Goal: Information Seeking & Learning: Find specific fact

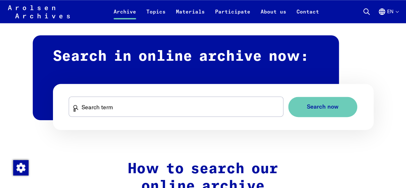
scroll to position [372, 0]
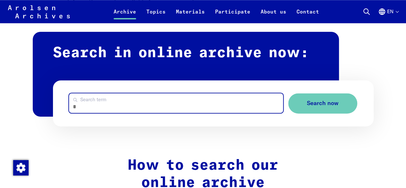
click at [195, 103] on input "Search term" at bounding box center [176, 103] width 214 height 20
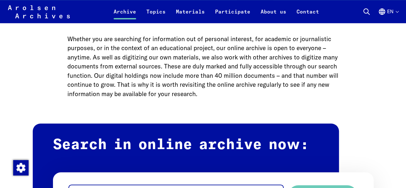
scroll to position [447, 0]
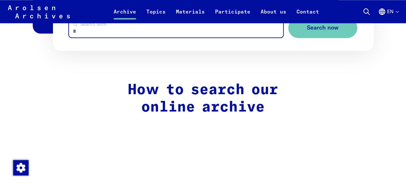
click at [94, 32] on input "Search term" at bounding box center [176, 28] width 214 height 20
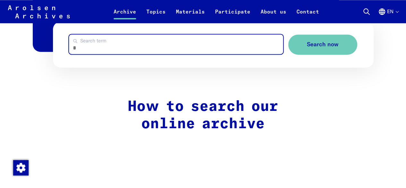
scroll to position [426, 0]
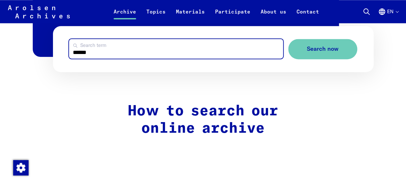
type input "******"
click at [288, 39] on button "Search now" at bounding box center [322, 49] width 69 height 20
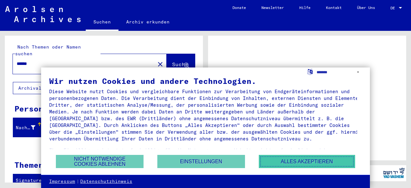
click at [325, 164] on button "Alles akzeptieren" at bounding box center [307, 161] width 96 height 13
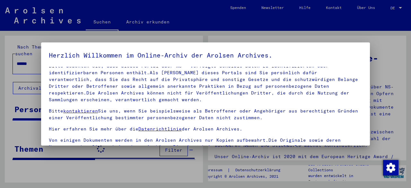
scroll to position [53, 0]
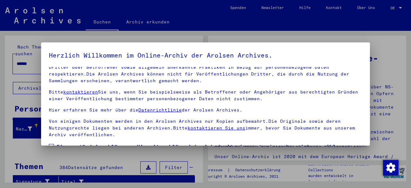
click at [273, 36] on div at bounding box center [205, 94] width 411 height 188
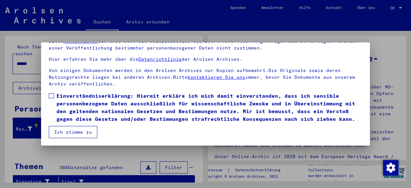
click at [0, 105] on div at bounding box center [205, 94] width 411 height 188
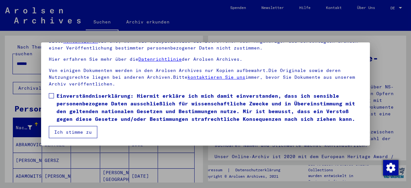
scroll to position [0, 0]
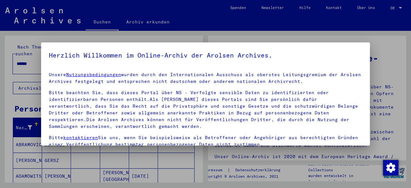
click at [13, 91] on div at bounding box center [205, 94] width 411 height 188
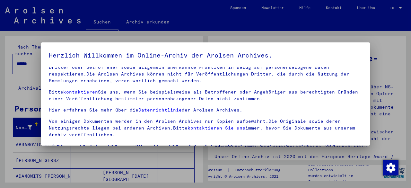
click at [49, 144] on span at bounding box center [51, 146] width 5 height 5
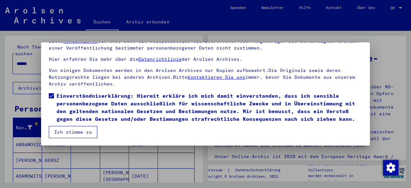
click at [69, 135] on button "Ich stimme zu" at bounding box center [73, 132] width 48 height 12
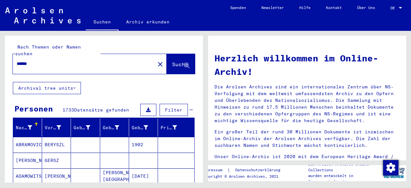
click at [74, 86] on icon at bounding box center [74, 88] width 2 height 4
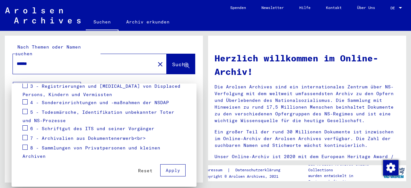
scroll to position [132, 0]
click at [76, 79] on div at bounding box center [205, 94] width 411 height 188
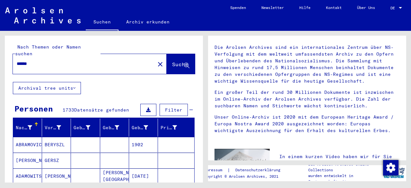
scroll to position [0, 0]
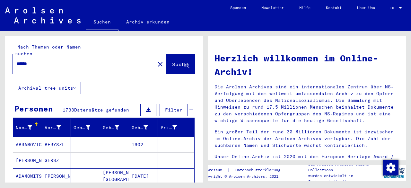
click at [400, 7] on div at bounding box center [400, 8] width 3 height 2
click at [386, 12] on span "English" at bounding box center [384, 11] width 16 height 5
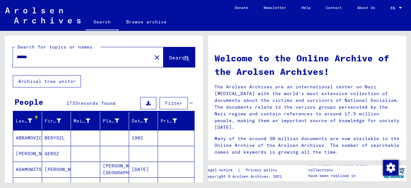
click at [73, 63] on div "******" at bounding box center [78, 57] width 131 height 14
click at [53, 61] on div "******" at bounding box center [78, 57] width 131 height 14
click at [21, 55] on input "******" at bounding box center [80, 57] width 127 height 7
click at [17, 56] on input "******" at bounding box center [80, 57] width 127 height 7
type input "**********"
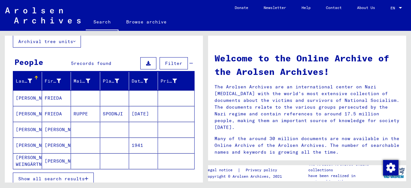
scroll to position [48, 0]
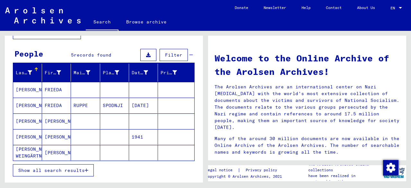
click at [52, 171] on span "Show all search results" at bounding box center [51, 170] width 66 height 6
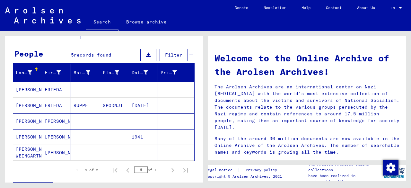
click at [171, 54] on span "Filter" at bounding box center [173, 55] width 17 height 6
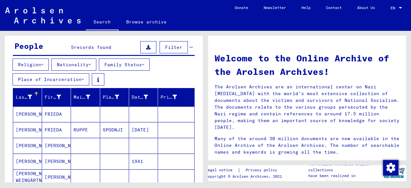
scroll to position [137, 0]
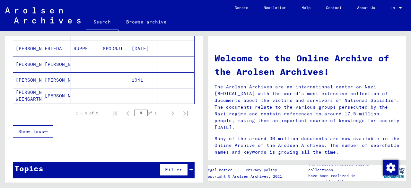
click at [189, 167] on icon at bounding box center [191, 169] width 4 height 4
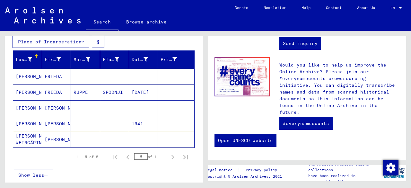
scroll to position [93, 0]
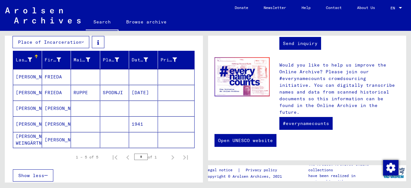
click at [48, 76] on mat-cell "FRIEDA" at bounding box center [56, 76] width 29 height 15
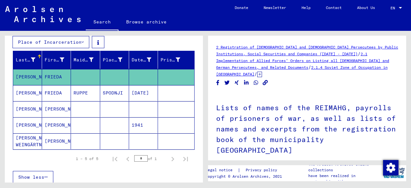
click at [259, 57] on div "2 Registration of [DEMOGRAPHIC_DATA] and [DEMOGRAPHIC_DATA] Persecutees by Publ…" at bounding box center [307, 61] width 182 height 34
click at [256, 61] on link "2.1 Implementation of Allied Forces’ Orders on Listing all [DEMOGRAPHIC_DATA] a…" at bounding box center [302, 60] width 173 height 18
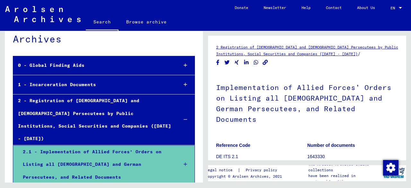
click at [264, 47] on link "2 Registration of [DEMOGRAPHIC_DATA] and [DEMOGRAPHIC_DATA] Persecutees by Publ…" at bounding box center [307, 51] width 182 height 12
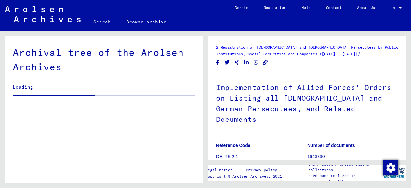
scroll to position [4, 0]
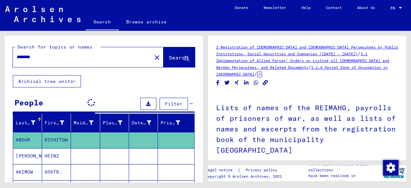
click at [48, 60] on div "********" at bounding box center [80, 57] width 135 height 14
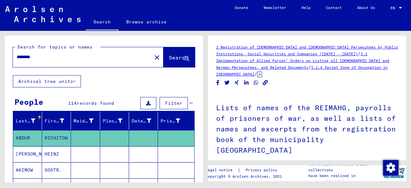
drag, startPoint x: 39, startPoint y: 59, endPoint x: 0, endPoint y: 67, distance: 40.3
click at [0, 67] on div "Search for topics or names ******** close Search Archival tree units People 114…" at bounding box center [102, 106] width 205 height 151
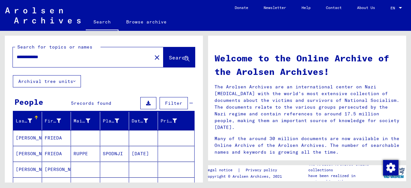
click at [26, 153] on mat-cell "[PERSON_NAME]" at bounding box center [27, 153] width 29 height 15
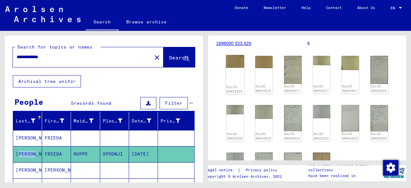
scroll to position [109, 0]
click at [237, 65] on img at bounding box center [235, 61] width 18 height 13
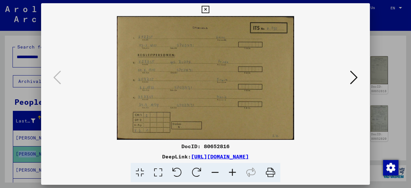
click at [353, 76] on icon at bounding box center [354, 77] width 8 height 15
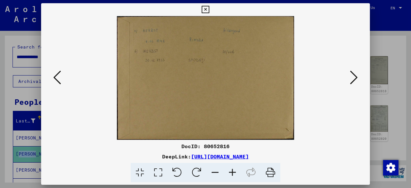
click at [353, 76] on icon at bounding box center [354, 77] width 8 height 15
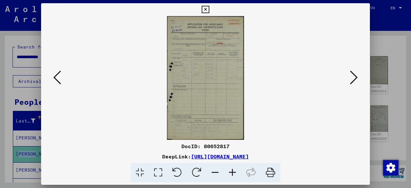
click at [353, 79] on icon at bounding box center [354, 77] width 8 height 15
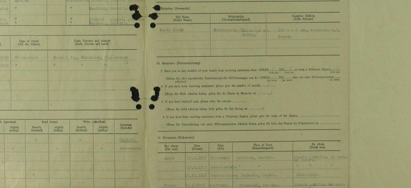
drag, startPoint x: 160, startPoint y: 99, endPoint x: 208, endPoint y: 104, distance: 48.1
click at [208, 104] on img at bounding box center [205, 78] width 285 height 124
drag, startPoint x: 178, startPoint y: 98, endPoint x: 229, endPoint y: 101, distance: 50.8
click at [229, 101] on img at bounding box center [205, 78] width 285 height 124
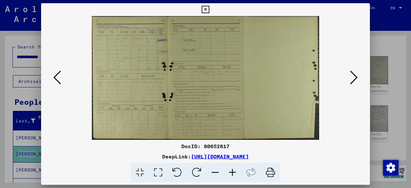
click at [355, 79] on icon at bounding box center [354, 77] width 8 height 15
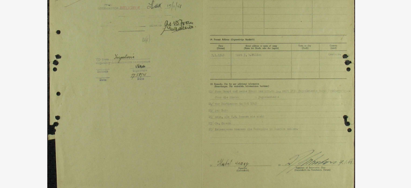
drag, startPoint x: 202, startPoint y: 76, endPoint x: 202, endPoint y: 92, distance: 16.4
click at [202, 92] on img at bounding box center [205, 78] width 285 height 124
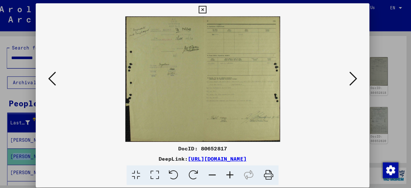
scroll to position [0, 0]
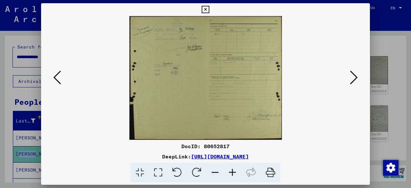
click at [357, 81] on icon at bounding box center [354, 77] width 8 height 15
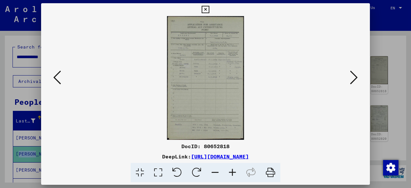
click at [350, 81] on icon at bounding box center [354, 77] width 8 height 15
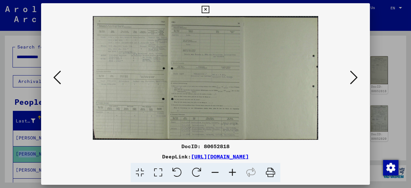
click at [356, 74] on icon at bounding box center [354, 77] width 8 height 15
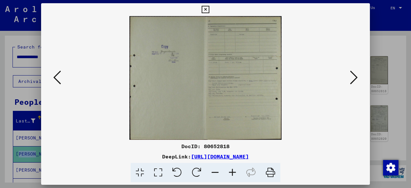
click at [352, 83] on icon at bounding box center [354, 77] width 8 height 15
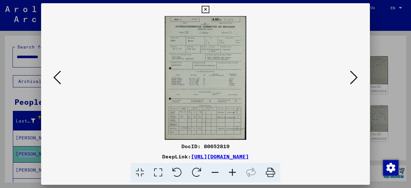
click at [352, 83] on icon at bounding box center [354, 77] width 8 height 15
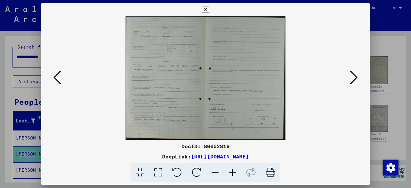
click at [352, 83] on icon at bounding box center [354, 77] width 8 height 15
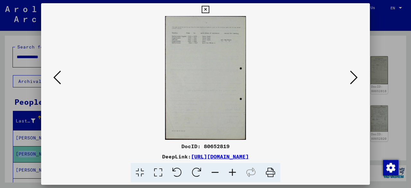
click at [353, 79] on icon at bounding box center [354, 77] width 8 height 15
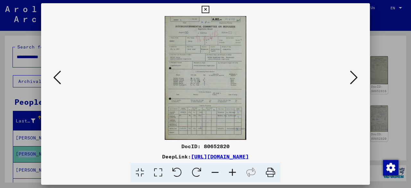
click at [353, 77] on icon at bounding box center [354, 77] width 8 height 15
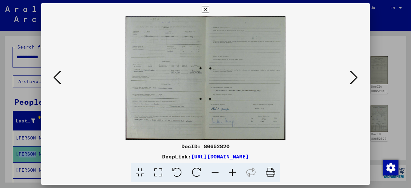
click at [352, 80] on icon at bounding box center [354, 77] width 8 height 15
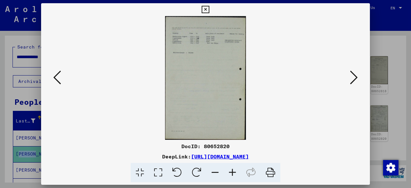
click at [352, 80] on icon at bounding box center [354, 77] width 8 height 15
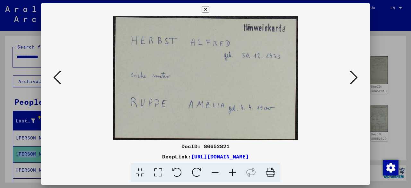
click at [354, 75] on icon at bounding box center [354, 77] width 8 height 15
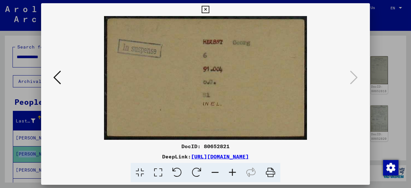
click at [205, 8] on icon at bounding box center [205, 10] width 7 height 8
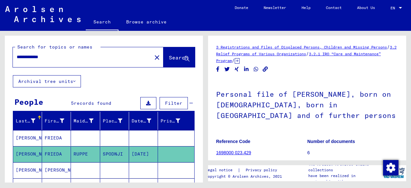
drag, startPoint x: 33, startPoint y: 57, endPoint x: 13, endPoint y: 56, distance: 20.2
click at [13, 56] on div "**********" at bounding box center [104, 55] width 198 height 39
type input "**********"
click at [163, 62] on button "Search" at bounding box center [178, 57] width 31 height 20
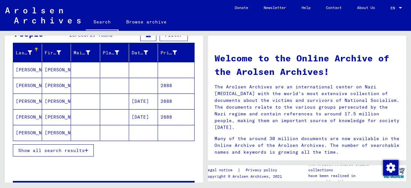
click at [28, 72] on mat-cell "[PERSON_NAME]" at bounding box center [27, 69] width 29 height 15
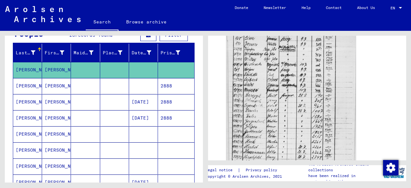
scroll to position [165, 0]
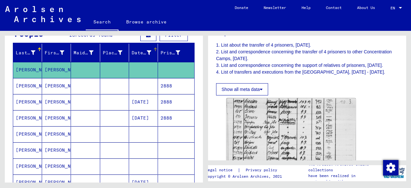
click at [136, 53] on div "Date of Birth" at bounding box center [142, 52] width 20 height 7
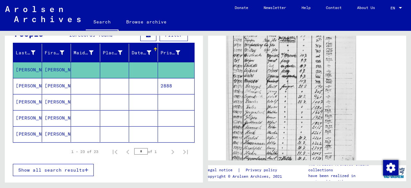
scroll to position [225, 0]
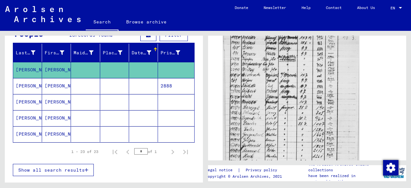
click at [283, 96] on img at bounding box center [291, 119] width 136 height 171
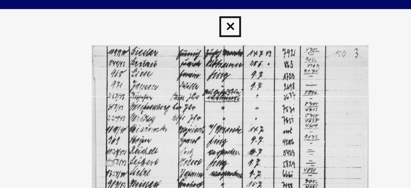
click at [207, 12] on icon at bounding box center [205, 10] width 7 height 8
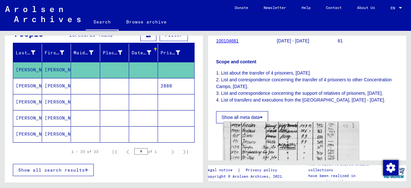
scroll to position [180, 0]
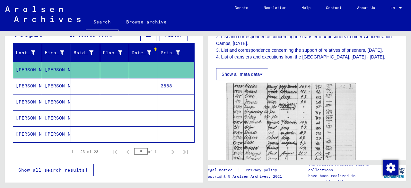
click at [16, 88] on mat-cell "[PERSON_NAME]" at bounding box center [27, 86] width 29 height 16
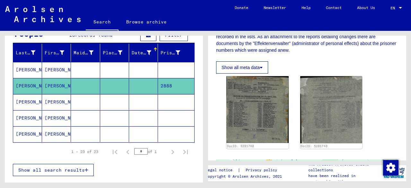
scroll to position [141, 0]
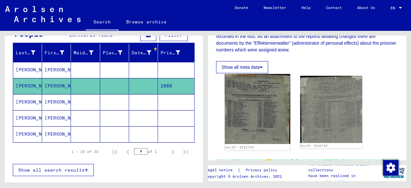
click at [265, 111] on img at bounding box center [257, 109] width 65 height 70
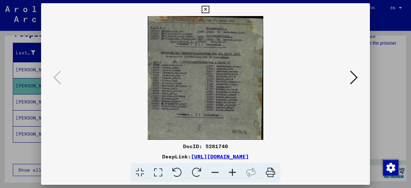
click at [206, 7] on icon at bounding box center [205, 10] width 7 height 8
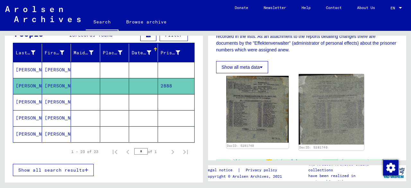
click at [324, 116] on img at bounding box center [330, 109] width 65 height 71
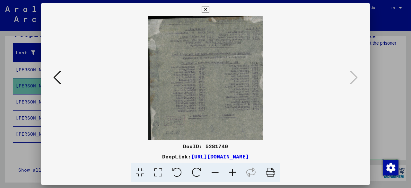
click at [205, 7] on icon at bounding box center [205, 10] width 7 height 8
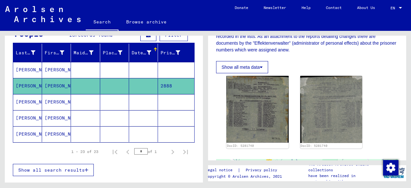
click at [29, 99] on mat-cell "[PERSON_NAME]" at bounding box center [27, 102] width 29 height 16
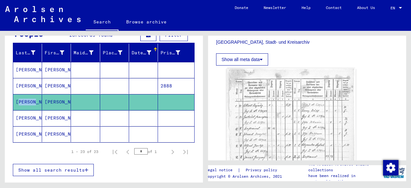
scroll to position [231, 0]
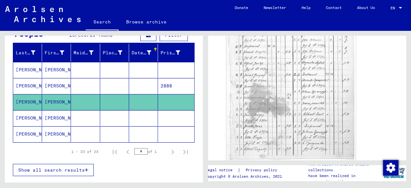
click at [30, 118] on mat-cell "[PERSON_NAME]" at bounding box center [27, 118] width 29 height 16
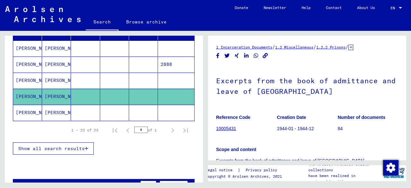
scroll to position [89, 0]
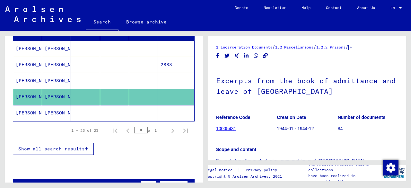
click at [26, 112] on mat-cell "[PERSON_NAME]" at bounding box center [27, 113] width 29 height 16
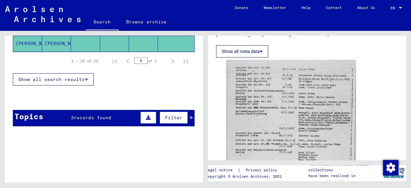
scroll to position [128, 0]
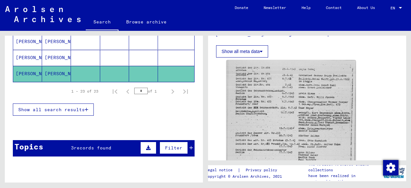
click at [83, 107] on span "Show all search results" at bounding box center [51, 110] width 66 height 6
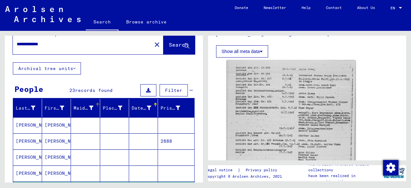
scroll to position [0, 0]
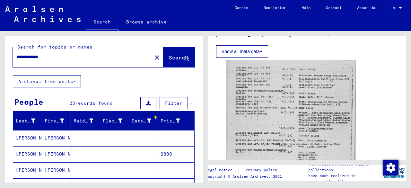
click at [147, 118] on icon at bounding box center [149, 120] width 4 height 4
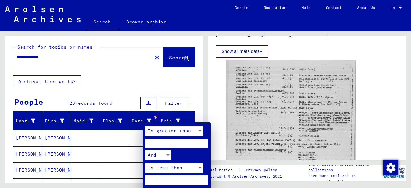
click at [193, 144] on input "number" at bounding box center [176, 144] width 63 height 10
click at [200, 132] on div at bounding box center [200, 131] width 6 height 10
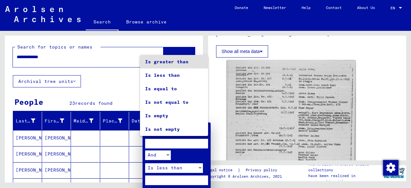
click at [166, 145] on div at bounding box center [205, 94] width 411 height 188
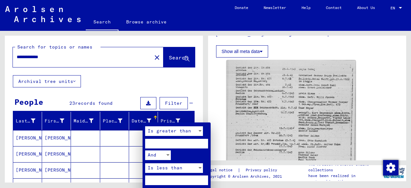
click at [173, 119] on div at bounding box center [205, 94] width 411 height 188
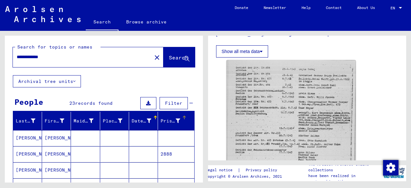
click at [182, 117] on div at bounding box center [184, 118] width 4 height 4
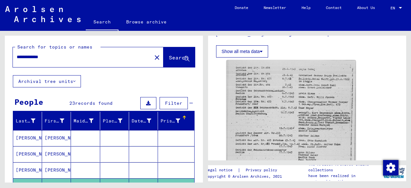
click at [67, 56] on input "**********" at bounding box center [82, 57] width 131 height 7
drag, startPoint x: 67, startPoint y: 56, endPoint x: 1, endPoint y: 62, distance: 66.0
click at [1, 62] on div "**********" at bounding box center [102, 106] width 205 height 151
type input "**********"
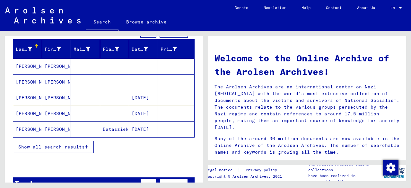
scroll to position [72, 0]
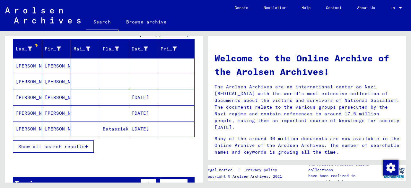
click at [65, 145] on span "Show all search results" at bounding box center [51, 146] width 66 height 6
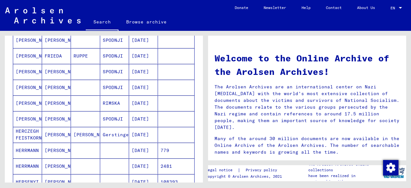
scroll to position [256, 0]
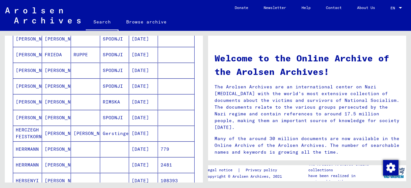
click at [113, 99] on mat-cell "RIMSKA" at bounding box center [114, 101] width 29 height 15
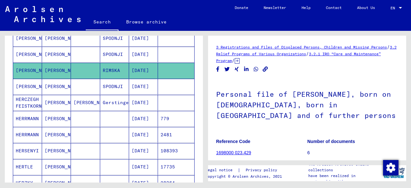
scroll to position [219, 0]
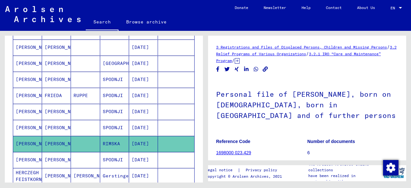
click at [33, 77] on mat-cell "[PERSON_NAME]" at bounding box center [27, 80] width 29 height 16
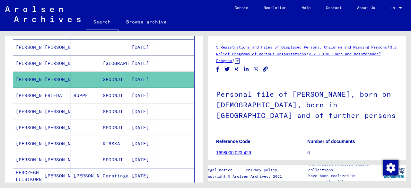
click at [33, 77] on mat-cell "[PERSON_NAME]" at bounding box center [27, 80] width 29 height 16
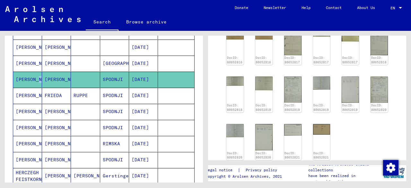
scroll to position [87, 0]
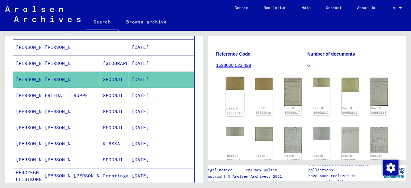
click at [234, 97] on div "DocID: 80652816" at bounding box center [235, 96] width 18 height 39
click at [235, 81] on img at bounding box center [235, 83] width 18 height 13
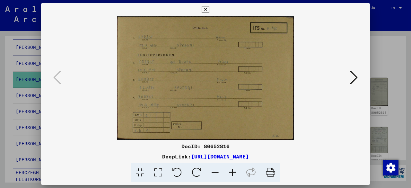
click at [349, 82] on button at bounding box center [354, 78] width 12 height 18
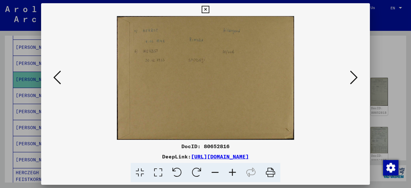
click at [350, 82] on icon at bounding box center [354, 77] width 8 height 15
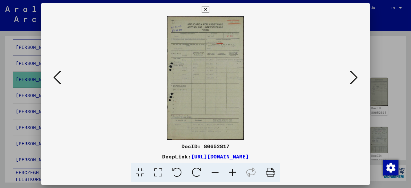
click at [350, 82] on icon at bounding box center [354, 77] width 8 height 15
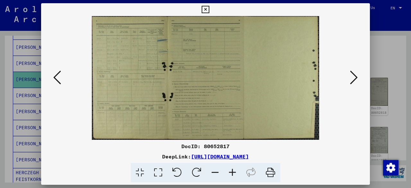
click at [350, 82] on icon at bounding box center [354, 77] width 8 height 15
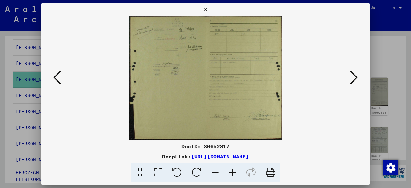
click at [350, 82] on icon at bounding box center [354, 77] width 8 height 15
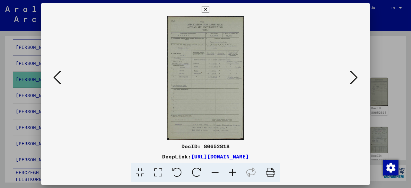
click at [350, 82] on icon at bounding box center [354, 77] width 8 height 15
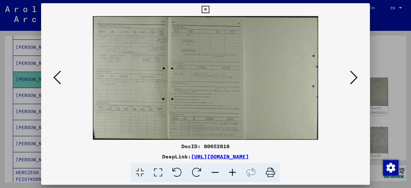
click at [350, 82] on icon at bounding box center [354, 77] width 8 height 15
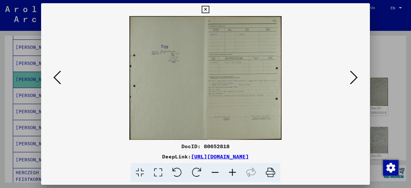
click at [350, 82] on icon at bounding box center [354, 77] width 8 height 15
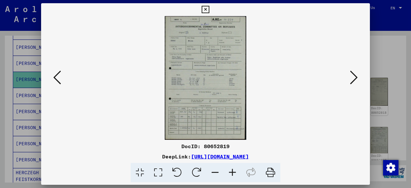
click at [350, 82] on icon at bounding box center [354, 77] width 8 height 15
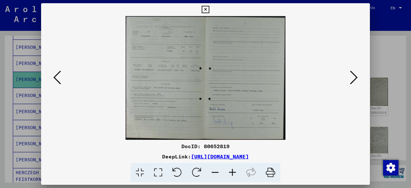
click at [350, 82] on icon at bounding box center [354, 77] width 8 height 15
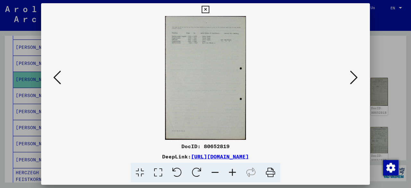
click at [350, 82] on icon at bounding box center [354, 77] width 8 height 15
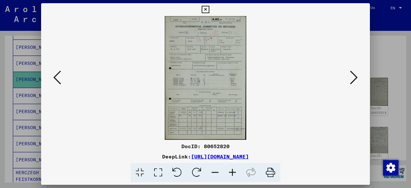
click at [350, 82] on icon at bounding box center [354, 77] width 8 height 15
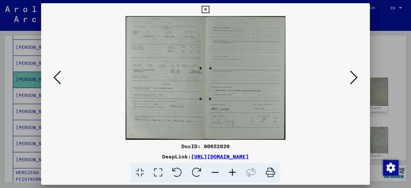
click at [350, 82] on icon at bounding box center [354, 77] width 8 height 15
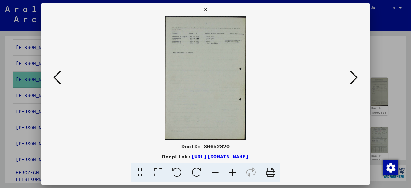
click at [350, 82] on icon at bounding box center [354, 77] width 8 height 15
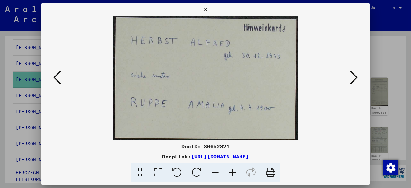
click at [350, 82] on icon at bounding box center [354, 77] width 8 height 15
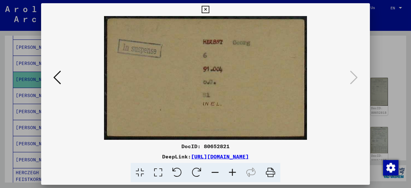
click at [204, 9] on icon at bounding box center [205, 10] width 7 height 8
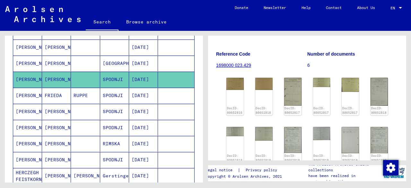
click at [56, 91] on mat-cell "FRIEDA" at bounding box center [56, 96] width 29 height 16
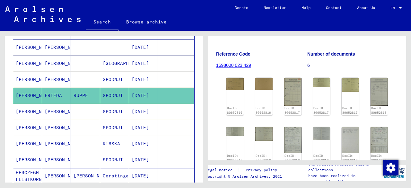
click at [24, 95] on mat-cell "[PERSON_NAME]" at bounding box center [27, 96] width 29 height 16
click at [34, 152] on mat-cell "[PERSON_NAME]" at bounding box center [27, 160] width 29 height 16
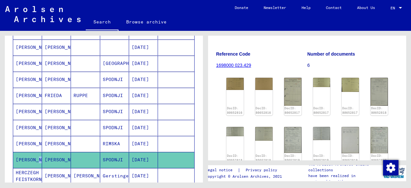
click at [36, 154] on mat-cell "[PERSON_NAME]" at bounding box center [27, 160] width 29 height 16
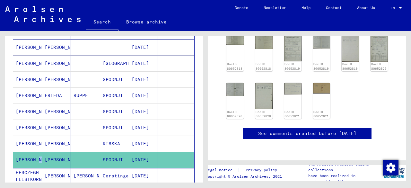
scroll to position [204, 0]
click at [240, 82] on div "DocID: 80652820" at bounding box center [235, 101] width 18 height 38
click at [236, 82] on img at bounding box center [235, 89] width 18 height 14
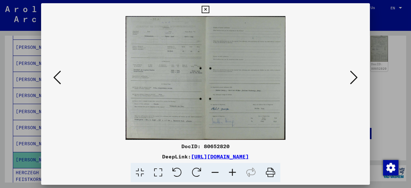
click at [352, 73] on icon at bounding box center [354, 77] width 8 height 15
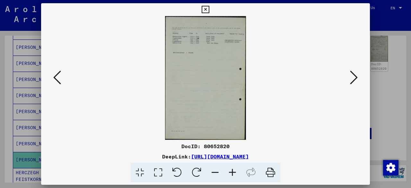
click at [352, 73] on icon at bounding box center [354, 77] width 8 height 15
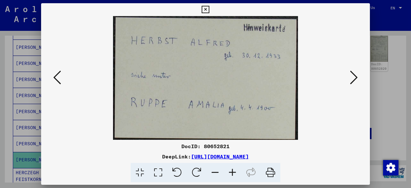
click at [352, 73] on icon at bounding box center [354, 77] width 8 height 15
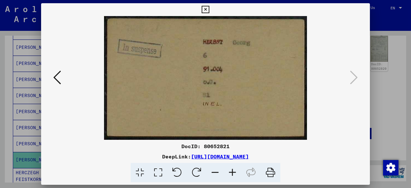
click at [54, 74] on icon at bounding box center [57, 77] width 8 height 15
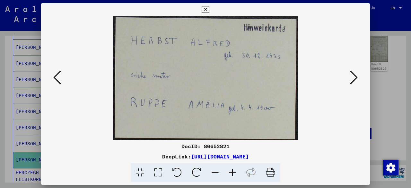
click at [54, 74] on icon at bounding box center [57, 77] width 8 height 15
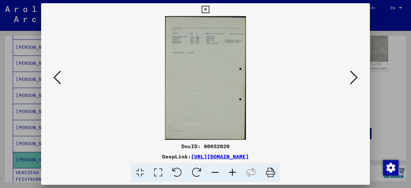
click at [54, 74] on icon at bounding box center [57, 77] width 8 height 15
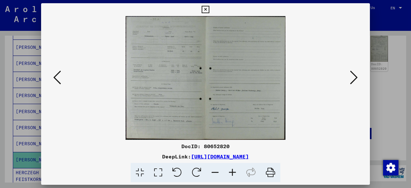
click at [54, 74] on icon at bounding box center [57, 77] width 8 height 15
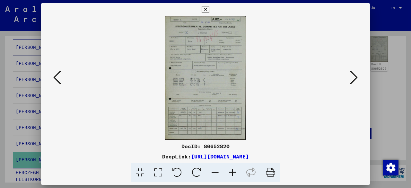
click at [54, 74] on icon at bounding box center [57, 77] width 8 height 15
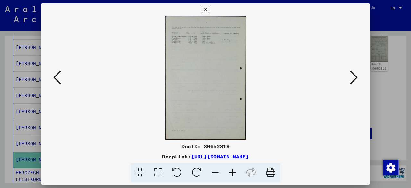
click at [54, 74] on icon at bounding box center [57, 77] width 8 height 15
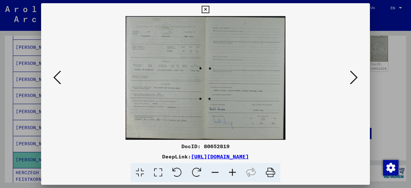
click at [54, 75] on icon at bounding box center [57, 77] width 8 height 15
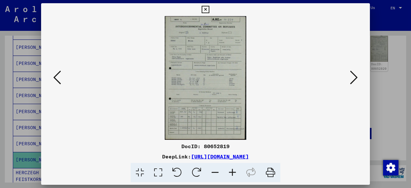
click at [54, 75] on icon at bounding box center [57, 77] width 8 height 15
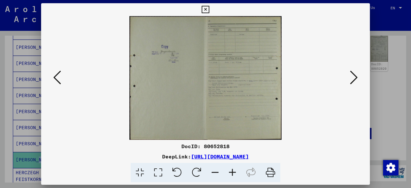
click at [54, 75] on icon at bounding box center [57, 77] width 8 height 15
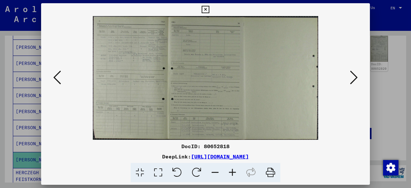
click at [55, 76] on icon at bounding box center [57, 77] width 8 height 15
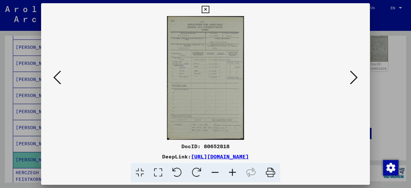
click at [55, 76] on icon at bounding box center [57, 77] width 8 height 15
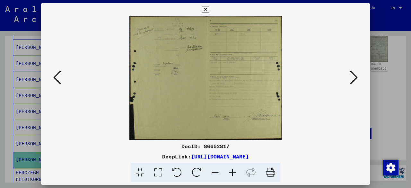
click at [55, 76] on icon at bounding box center [57, 77] width 8 height 15
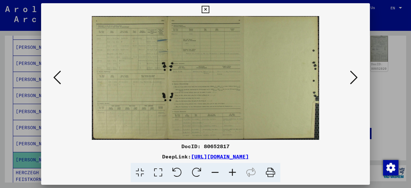
click at [55, 77] on icon at bounding box center [57, 77] width 8 height 15
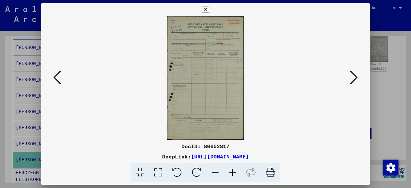
click at [202, 10] on icon at bounding box center [205, 10] width 7 height 8
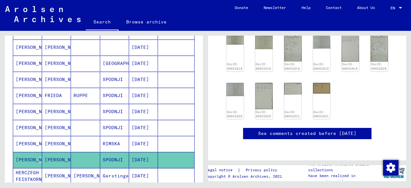
scroll to position [0, 0]
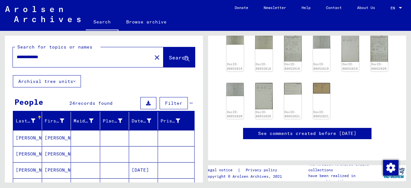
drag, startPoint x: 65, startPoint y: 60, endPoint x: 0, endPoint y: 64, distance: 65.3
click at [0, 64] on div "**********" at bounding box center [102, 106] width 205 height 151
click at [42, 59] on input "**********" at bounding box center [82, 57] width 131 height 7
click at [169, 58] on span "Search" at bounding box center [178, 57] width 19 height 6
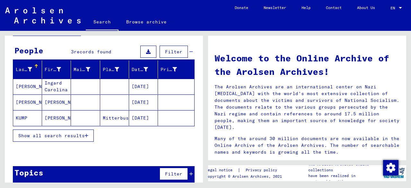
scroll to position [52, 0]
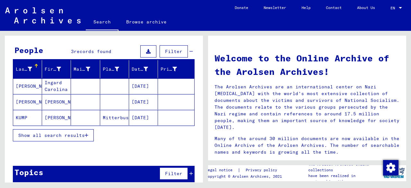
click at [38, 136] on span "Show all search results" at bounding box center [51, 135] width 66 height 6
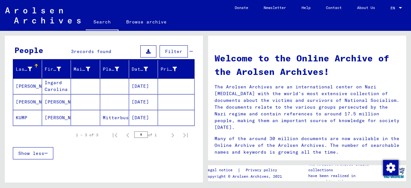
click at [30, 117] on mat-cell "KUMP" at bounding box center [27, 117] width 29 height 15
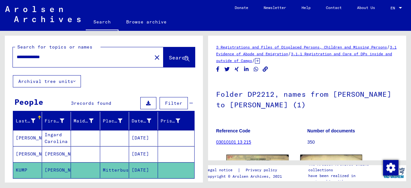
drag, startPoint x: 39, startPoint y: 56, endPoint x: 7, endPoint y: 55, distance: 32.1
click at [7, 55] on div "**********" at bounding box center [104, 55] width 198 height 39
type input "**********"
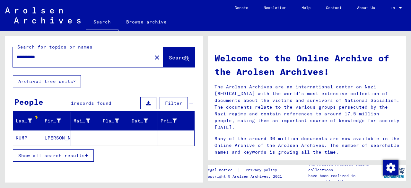
scroll to position [25, 0]
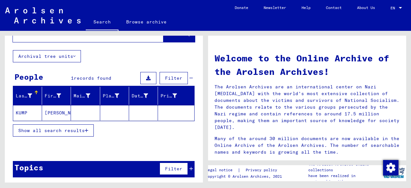
click at [24, 117] on mat-cell "KUMP" at bounding box center [27, 112] width 29 height 15
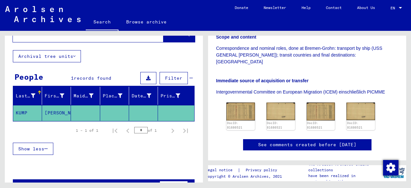
scroll to position [151, 0]
click at [241, 102] on img at bounding box center [241, 111] width 30 height 19
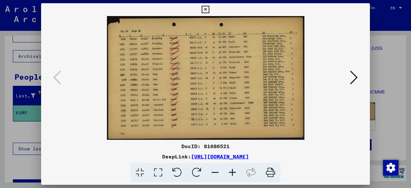
click at [353, 78] on icon at bounding box center [354, 77] width 8 height 15
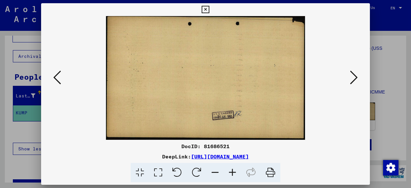
click at [353, 78] on icon at bounding box center [354, 77] width 8 height 15
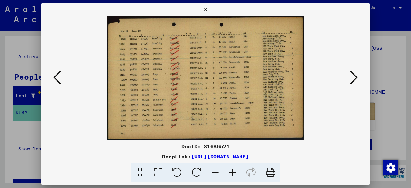
click at [353, 78] on icon at bounding box center [354, 77] width 8 height 15
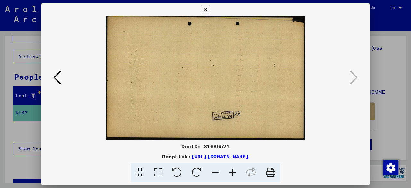
click at [206, 8] on icon at bounding box center [205, 10] width 7 height 8
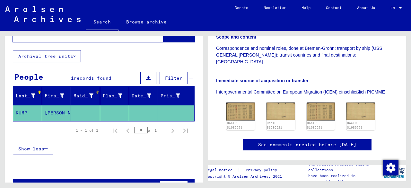
scroll to position [0, 0]
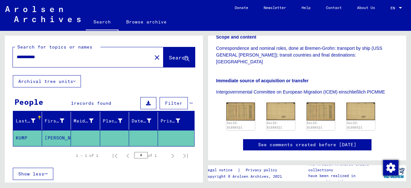
drag, startPoint x: 62, startPoint y: 51, endPoint x: 2, endPoint y: 63, distance: 61.2
click at [2, 63] on div "**********" at bounding box center [102, 106] width 205 height 151
drag, startPoint x: 47, startPoint y: 59, endPoint x: 0, endPoint y: 64, distance: 46.8
click at [0, 64] on div "**********" at bounding box center [102, 106] width 205 height 151
click at [29, 57] on input "**********" at bounding box center [82, 57] width 131 height 7
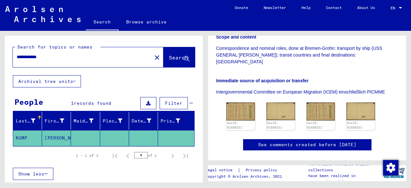
type input "**********"
click at [169, 59] on span "Search" at bounding box center [178, 57] width 19 height 6
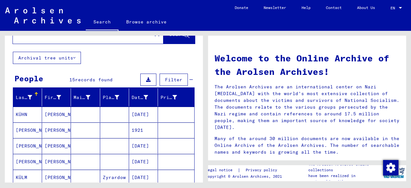
scroll to position [64, 0]
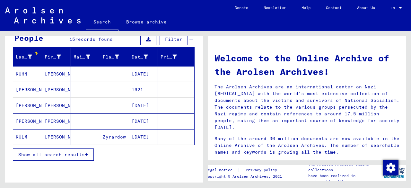
click at [65, 155] on span "Show all search results" at bounding box center [51, 154] width 66 height 6
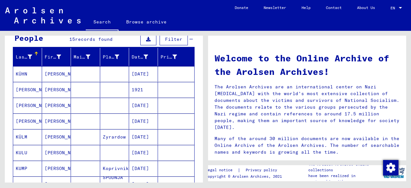
scroll to position [110, 0]
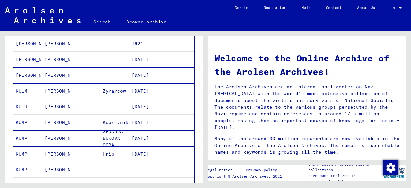
click at [36, 138] on mat-cell "KUMP" at bounding box center [27, 137] width 29 height 15
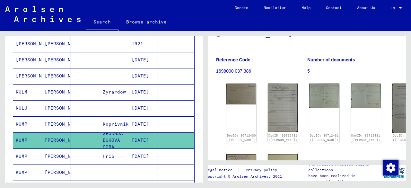
scroll to position [80, 0]
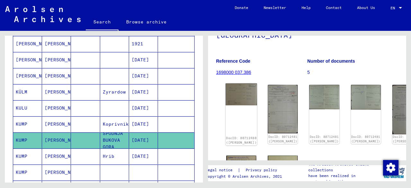
click at [236, 83] on img at bounding box center [241, 94] width 31 height 22
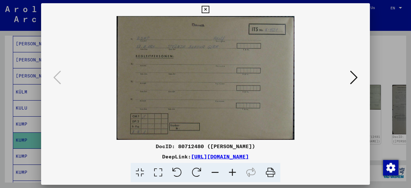
click at [352, 82] on icon at bounding box center [354, 77] width 8 height 15
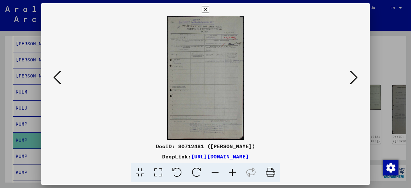
click at [354, 80] on icon at bounding box center [354, 77] width 8 height 15
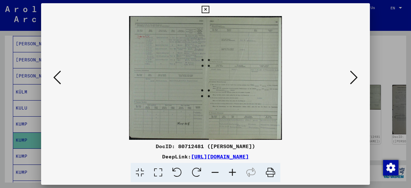
click at [354, 77] on icon at bounding box center [354, 77] width 8 height 15
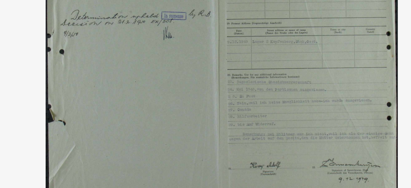
click at [193, 77] on img at bounding box center [205, 78] width 285 height 124
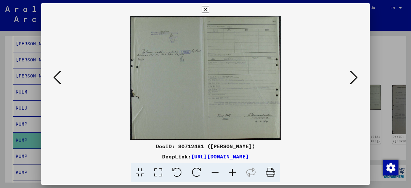
click at [353, 80] on icon at bounding box center [354, 77] width 8 height 15
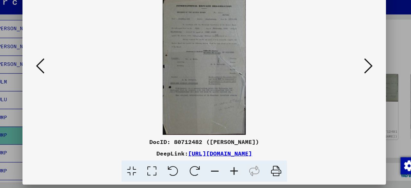
scroll to position [0, 0]
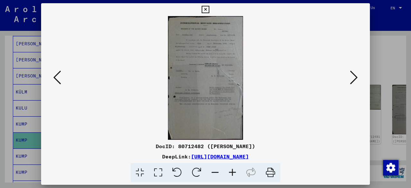
click at [354, 81] on icon at bounding box center [354, 77] width 8 height 15
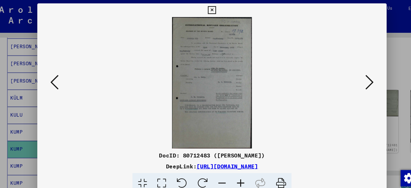
click at [353, 81] on icon at bounding box center [354, 77] width 8 height 15
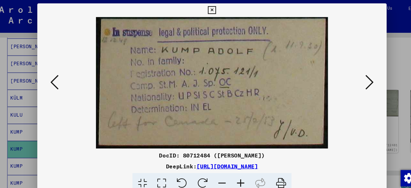
click at [354, 74] on icon at bounding box center [354, 77] width 8 height 15
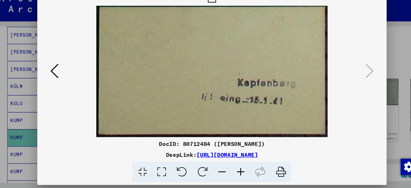
click at [53, 75] on button at bounding box center [57, 78] width 12 height 18
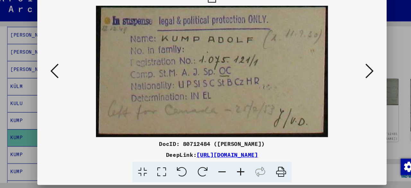
click at [55, 76] on icon at bounding box center [57, 77] width 8 height 15
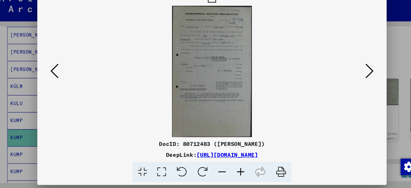
click at [55, 76] on icon at bounding box center [57, 77] width 8 height 15
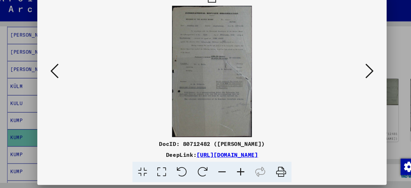
click at [55, 76] on icon at bounding box center [57, 77] width 8 height 15
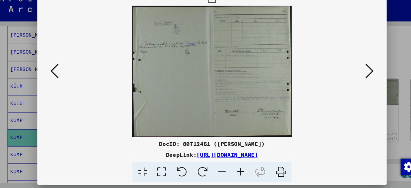
click at [55, 76] on icon at bounding box center [57, 77] width 8 height 15
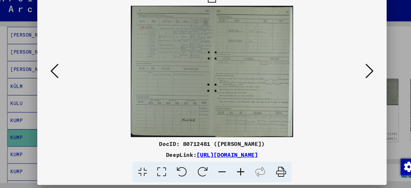
click at [55, 76] on icon at bounding box center [57, 77] width 8 height 15
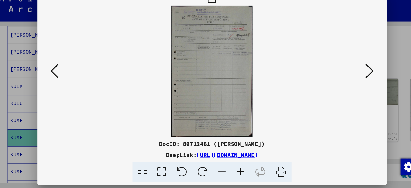
click at [55, 76] on icon at bounding box center [57, 77] width 8 height 15
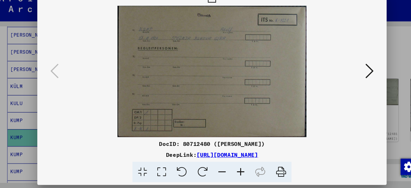
click at [267, 173] on icon at bounding box center [271, 173] width 20 height 20
click at [355, 75] on icon at bounding box center [354, 77] width 8 height 15
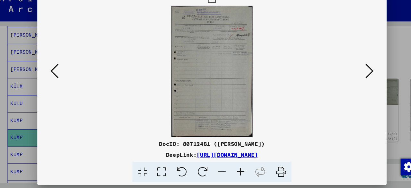
click at [269, 175] on icon at bounding box center [271, 173] width 20 height 20
click at [352, 79] on icon at bounding box center [354, 77] width 8 height 15
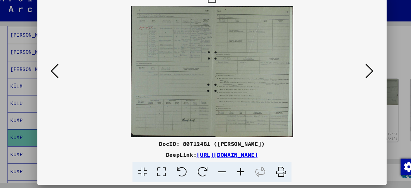
click at [272, 174] on icon at bounding box center [271, 173] width 20 height 20
click at [353, 82] on icon at bounding box center [354, 77] width 8 height 15
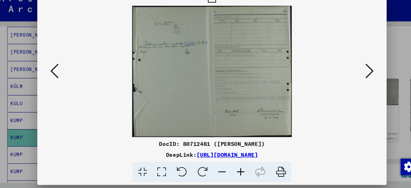
click at [266, 175] on icon at bounding box center [271, 173] width 20 height 20
click at [350, 82] on icon at bounding box center [354, 77] width 8 height 15
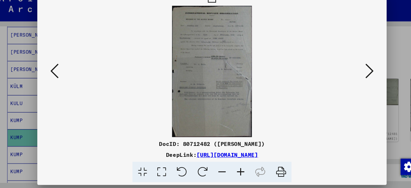
click at [271, 177] on icon at bounding box center [271, 173] width 20 height 20
click at [352, 81] on icon at bounding box center [354, 77] width 8 height 15
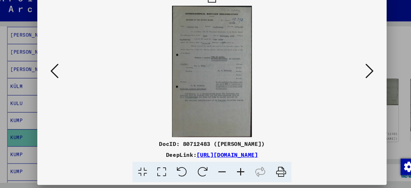
click at [272, 171] on icon at bounding box center [271, 173] width 20 height 20
click at [354, 75] on icon at bounding box center [354, 77] width 8 height 15
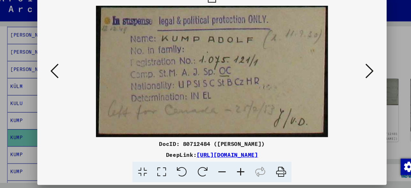
click at [272, 172] on icon at bounding box center [271, 173] width 20 height 20
click at [355, 76] on icon at bounding box center [354, 77] width 8 height 15
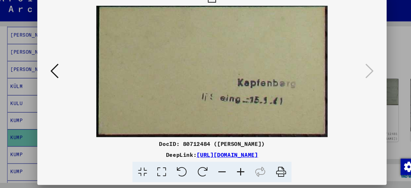
click at [271, 175] on icon at bounding box center [271, 173] width 20 height 20
click at [56, 80] on icon at bounding box center [57, 77] width 8 height 15
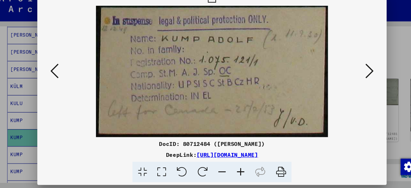
click at [354, 79] on icon at bounding box center [354, 77] width 8 height 15
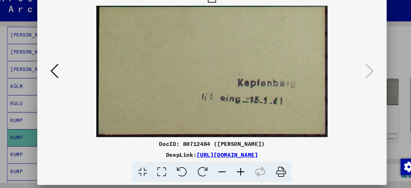
click at [206, 10] on icon at bounding box center [205, 10] width 7 height 8
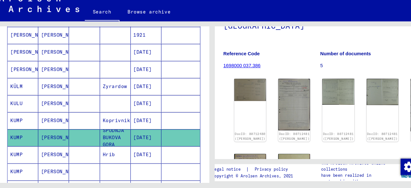
drag, startPoint x: 57, startPoint y: 55, endPoint x: 11, endPoint y: 69, distance: 48.3
type input "*****"
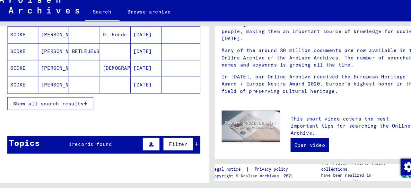
click at [60, 114] on button "Show all search results" at bounding box center [53, 108] width 81 height 12
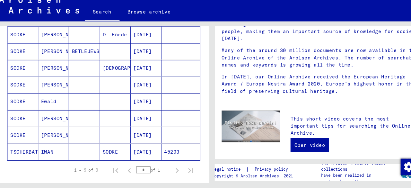
click at [29, 51] on mat-cell "SODKE" at bounding box center [27, 43] width 29 height 15
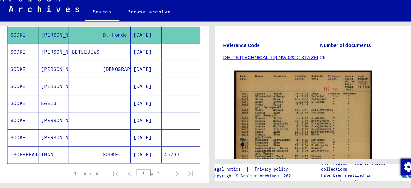
click at [28, 100] on mat-cell "SODKE" at bounding box center [27, 92] width 29 height 16
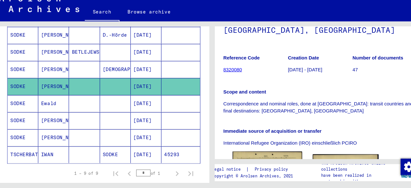
click at [267, 153] on img at bounding box center [257, 173] width 65 height 41
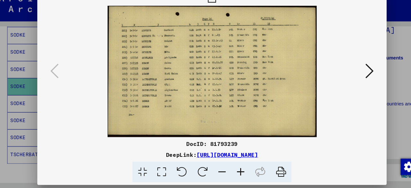
click at [206, 12] on icon at bounding box center [205, 10] width 7 height 8
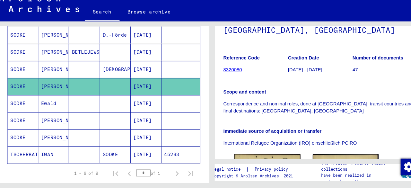
click at [61, 84] on mat-cell "[PERSON_NAME]" at bounding box center [56, 76] width 29 height 16
